Goal: Communication & Community: Answer question/provide support

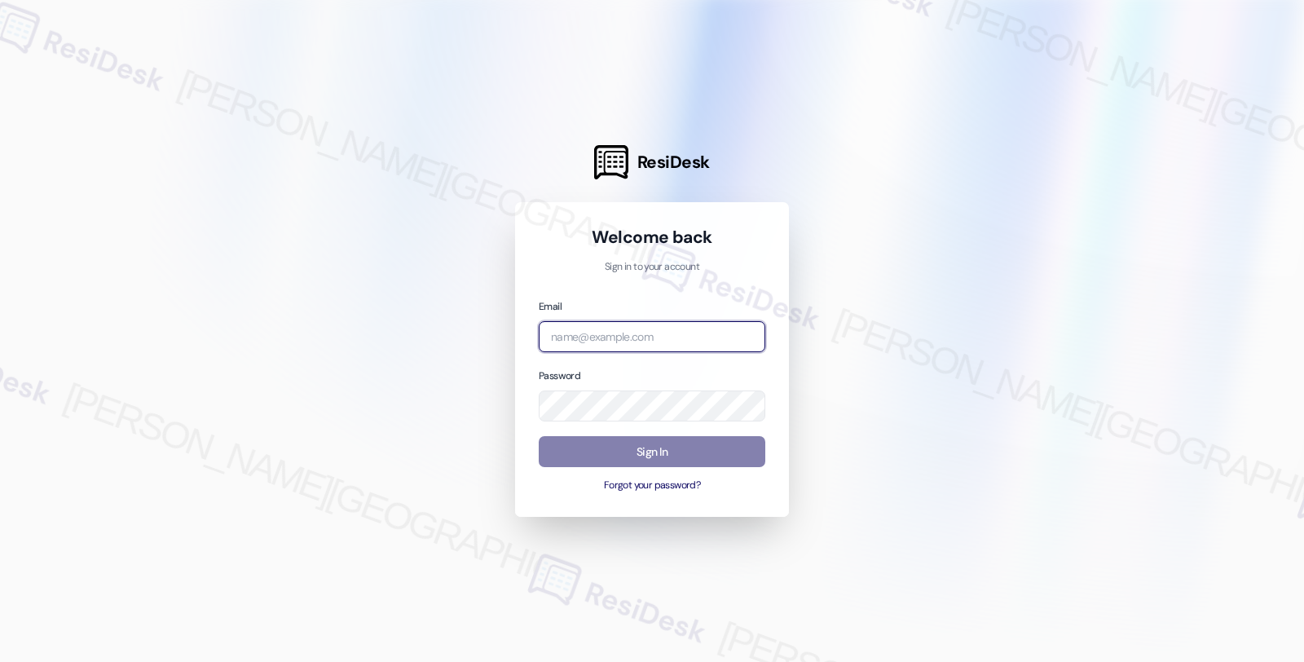
click at [649, 321] on input "email" at bounding box center [652, 337] width 227 height 32
type input "s"
type input "[EMAIL_ADDRESS][PERSON_NAME][DOMAIN_NAME]"
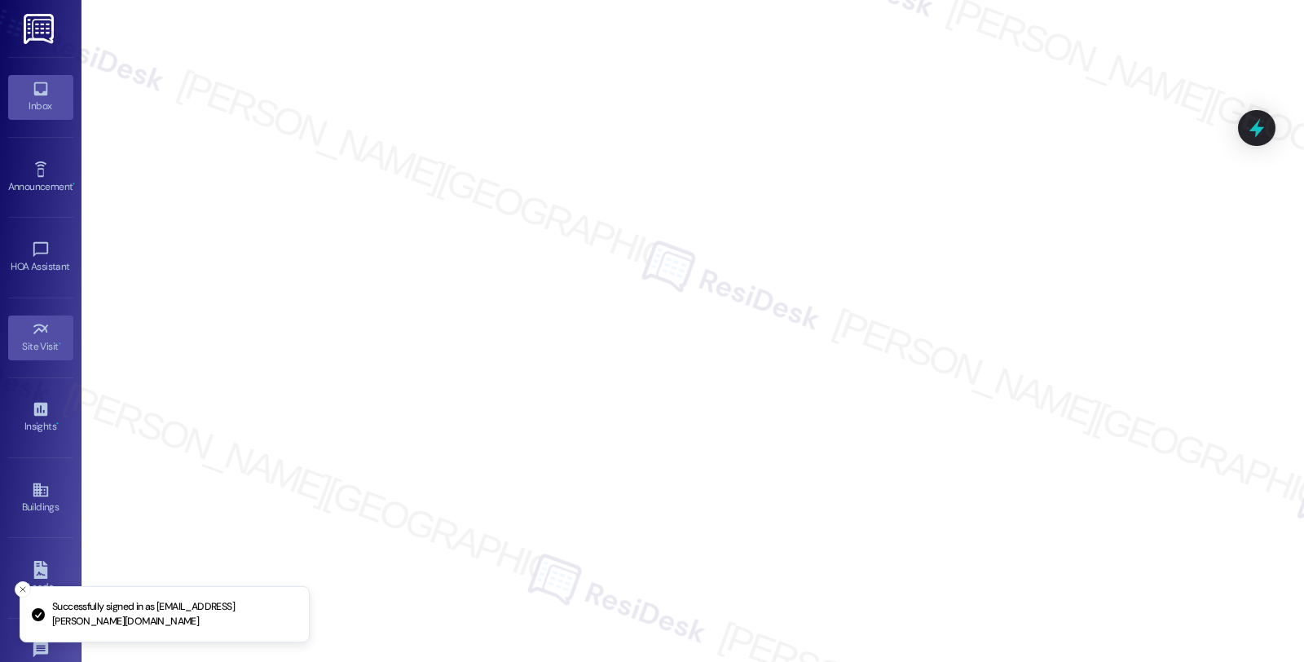
click at [49, 115] on link "Inbox" at bounding box center [40, 97] width 65 height 44
